Goal: Task Accomplishment & Management: Manage account settings

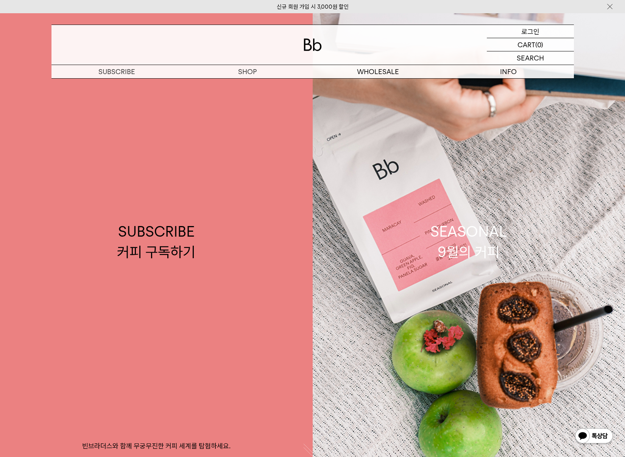
click at [527, 31] on p "로그인" at bounding box center [530, 31] width 18 height 13
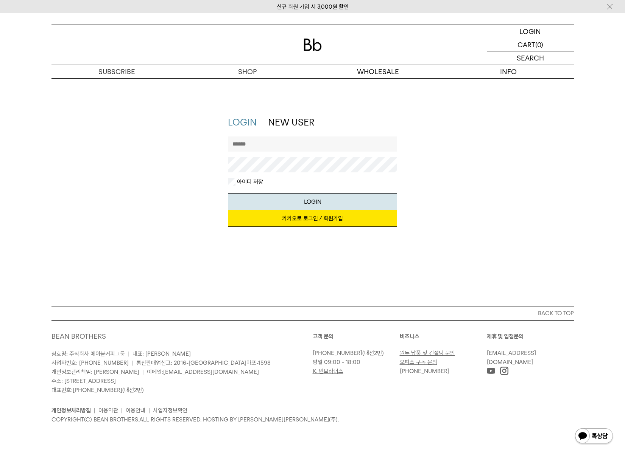
click at [323, 218] on link "카카오로 로그인 / 회원가입" at bounding box center [312, 218] width 169 height 17
click at [312, 52] on div at bounding box center [312, 45] width 522 height 40
click at [311, 45] on img at bounding box center [312, 45] width 18 height 12
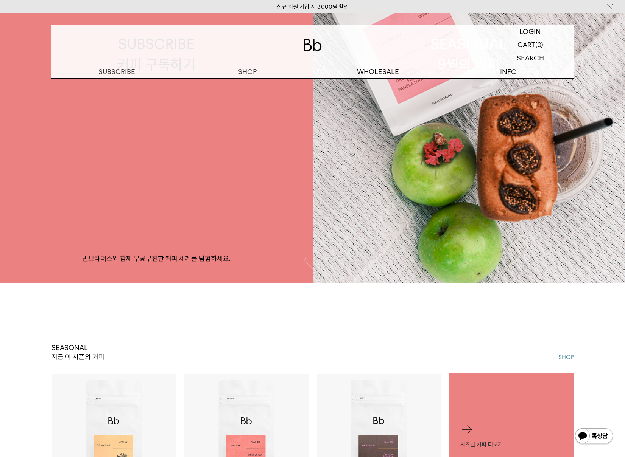
scroll to position [190, 0]
